Goal: Task Accomplishment & Management: Complete application form

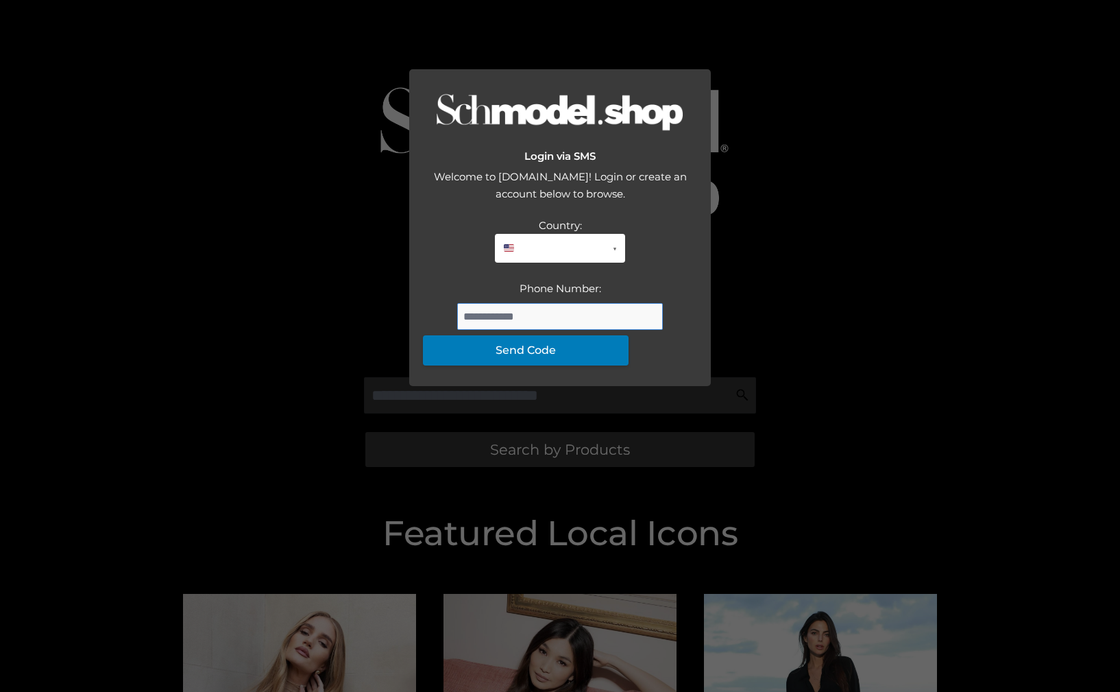
click at [560, 330] on input "Phone Number:" at bounding box center [560, 316] width 206 height 27
click at [558, 365] on button "Send Code" at bounding box center [526, 350] width 206 height 30
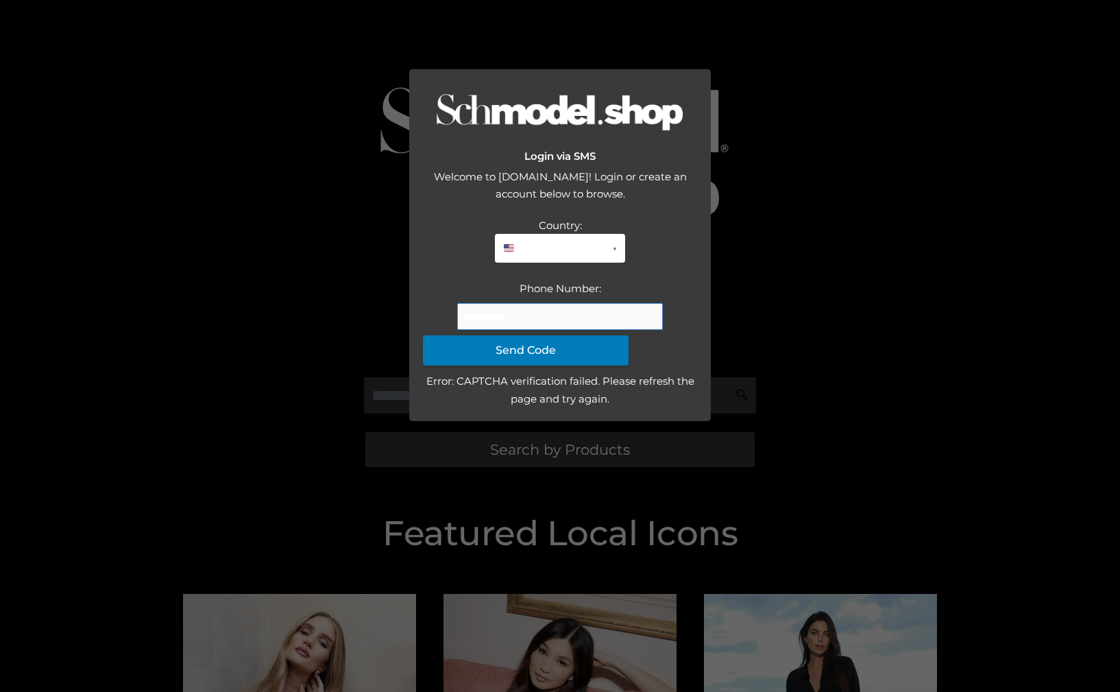
drag, startPoint x: 550, startPoint y: 416, endPoint x: 338, endPoint y: 399, distance: 212.6
click at [338, 399] on div "Login via SMS Welcome to [DOMAIN_NAME]! Login or create an account below to bro…" at bounding box center [560, 346] width 1120 height 692
drag, startPoint x: 505, startPoint y: 419, endPoint x: 538, endPoint y: 419, distance: 32.2
click at [538, 330] on input "**********" at bounding box center [560, 316] width 206 height 27
click at [562, 330] on input "**********" at bounding box center [560, 316] width 206 height 27
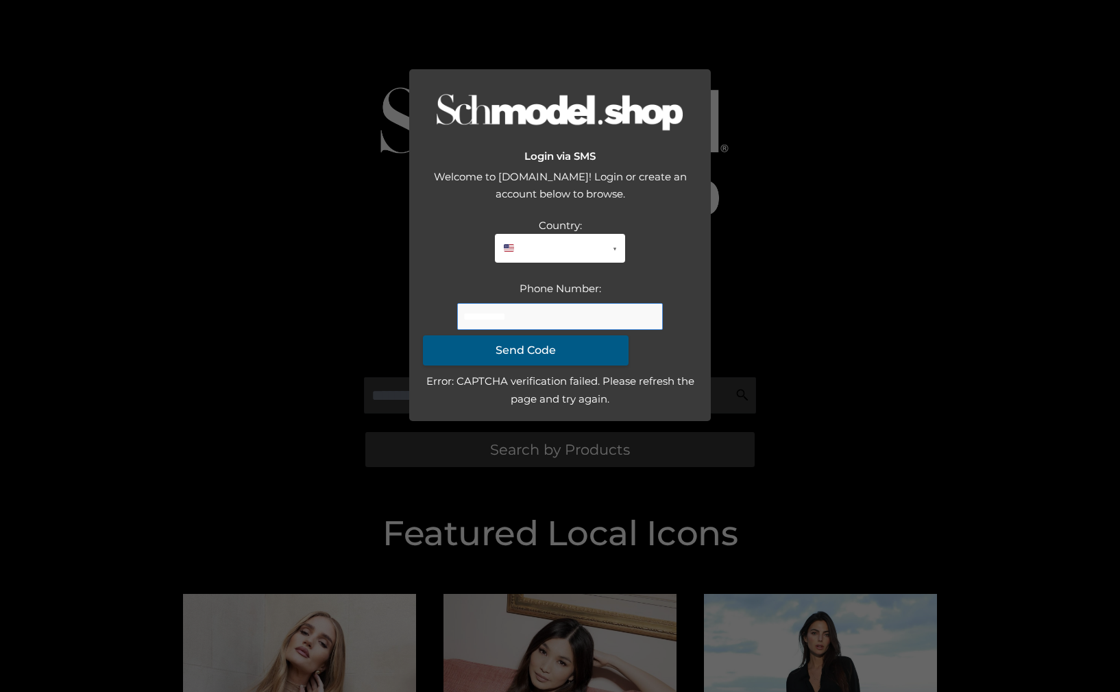
type input "**********"
click at [552, 365] on button "Send Code" at bounding box center [526, 350] width 206 height 30
click at [581, 408] on div "Country: [GEOGRAPHIC_DATA] (+1) [GEOGRAPHIC_DATA] (+1) [GEOGRAPHIC_DATA] (+44) …" at bounding box center [560, 312] width 274 height 191
drag, startPoint x: 621, startPoint y: 520, endPoint x: 680, endPoint y: 599, distance: 99.0
click at [642, 551] on div "Login via SMS Welcome to [DOMAIN_NAME]! Login or create an account below to bro…" at bounding box center [560, 346] width 1120 height 692
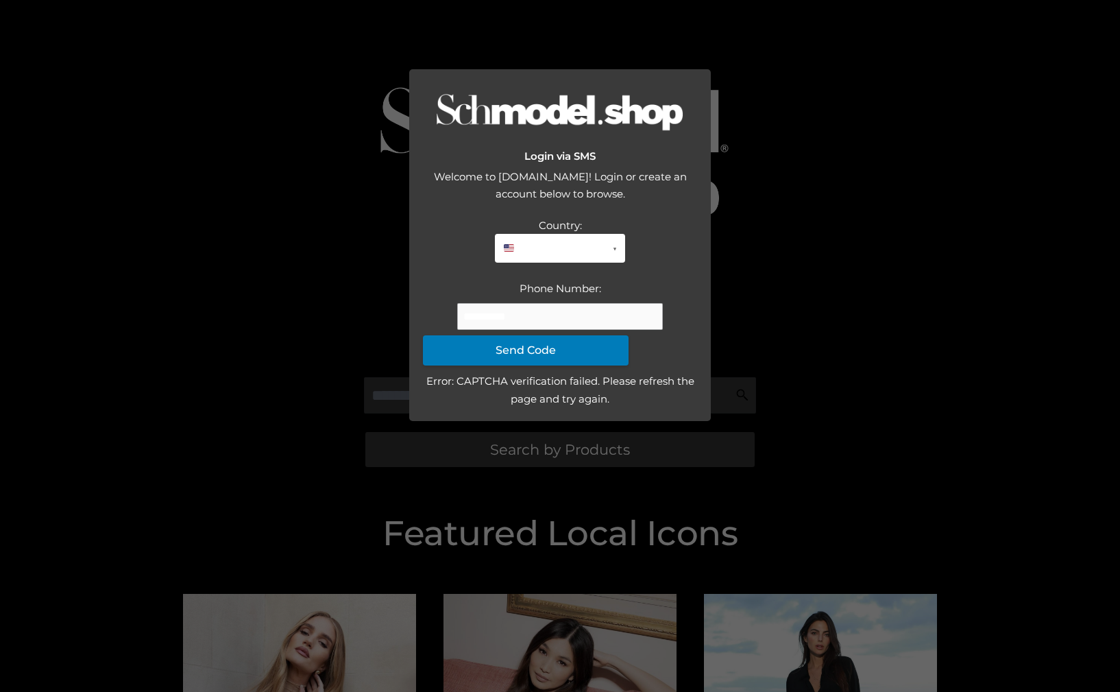
click at [1023, 252] on div "Login via SMS Welcome to [DOMAIN_NAME]! Login or create an account below to bro…" at bounding box center [560, 346] width 1120 height 692
click at [557, 366] on div "Country: [GEOGRAPHIC_DATA] (+1) [GEOGRAPHIC_DATA] (+1) [GEOGRAPHIC_DATA] (+44) …" at bounding box center [560, 291] width 274 height 149
drag, startPoint x: 485, startPoint y: 420, endPoint x: 559, endPoint y: 429, distance: 74.6
click at [559, 366] on div "Country: [GEOGRAPHIC_DATA] (+1) [GEOGRAPHIC_DATA] (+1) [GEOGRAPHIC_DATA] (+44) …" at bounding box center [560, 291] width 274 height 149
